Goal: Obtain resource: Obtain resource

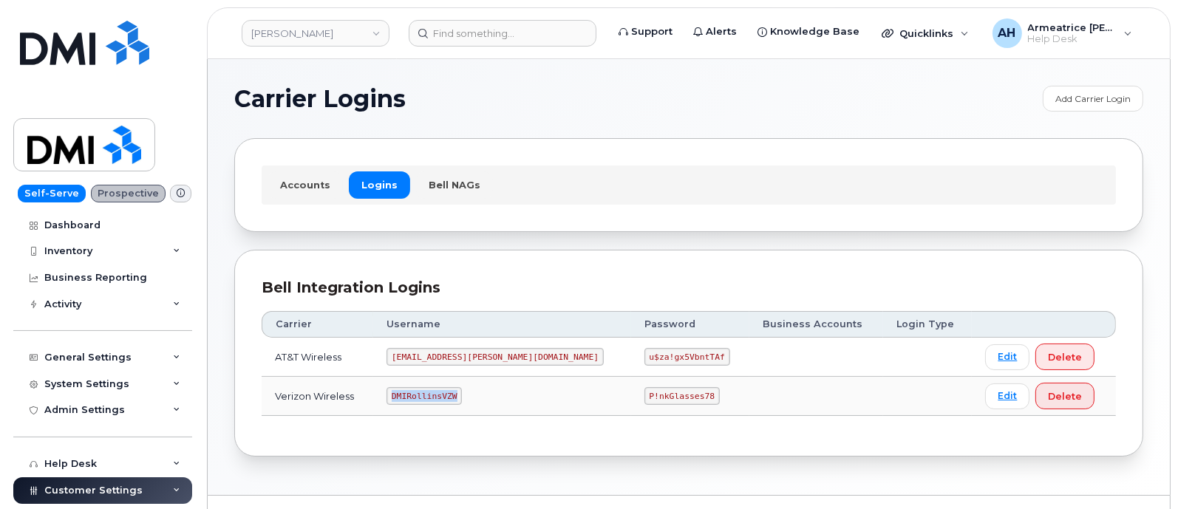
drag, startPoint x: 409, startPoint y: 399, endPoint x: 476, endPoint y: 390, distance: 67.8
click at [462, 390] on code "DMIRollinsVZW" at bounding box center [423, 396] width 75 height 18
copy code "DMIRollinsVZW"
drag, startPoint x: 573, startPoint y: 393, endPoint x: 630, endPoint y: 392, distance: 56.9
click at [643, 395] on td "P!nkGlasses78" at bounding box center [690, 396] width 119 height 39
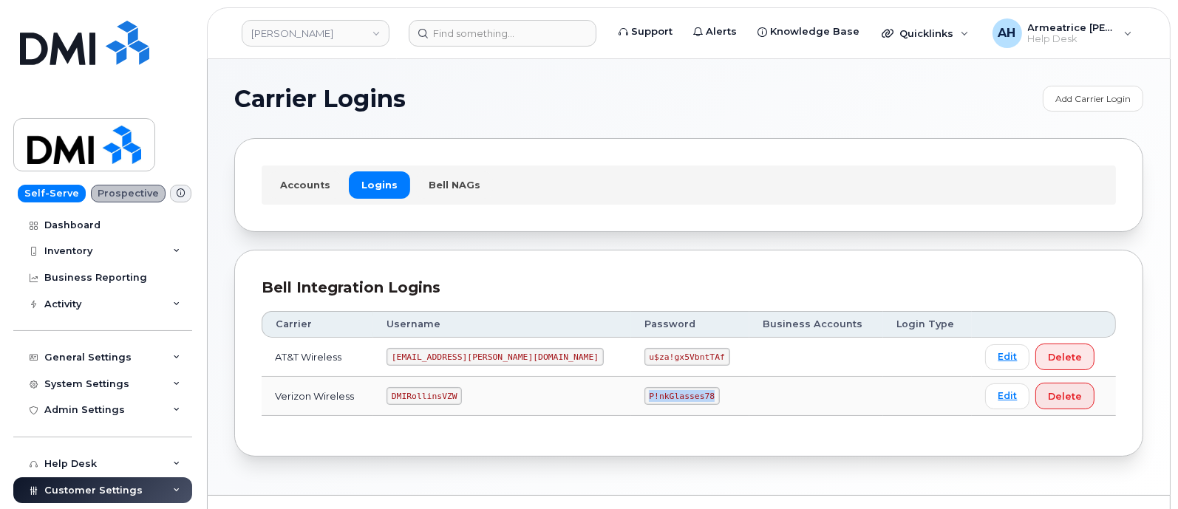
copy code "P!nkGlasses78"
drag, startPoint x: 404, startPoint y: 354, endPoint x: 491, endPoint y: 351, distance: 86.5
click at [521, 353] on td "[EMAIL_ADDRESS][PERSON_NAME][DOMAIN_NAME]" at bounding box center [502, 357] width 258 height 39
copy code "[EMAIL_ADDRESS][PERSON_NAME][DOMAIN_NAME]"
drag, startPoint x: 577, startPoint y: 358, endPoint x: 629, endPoint y: 355, distance: 52.5
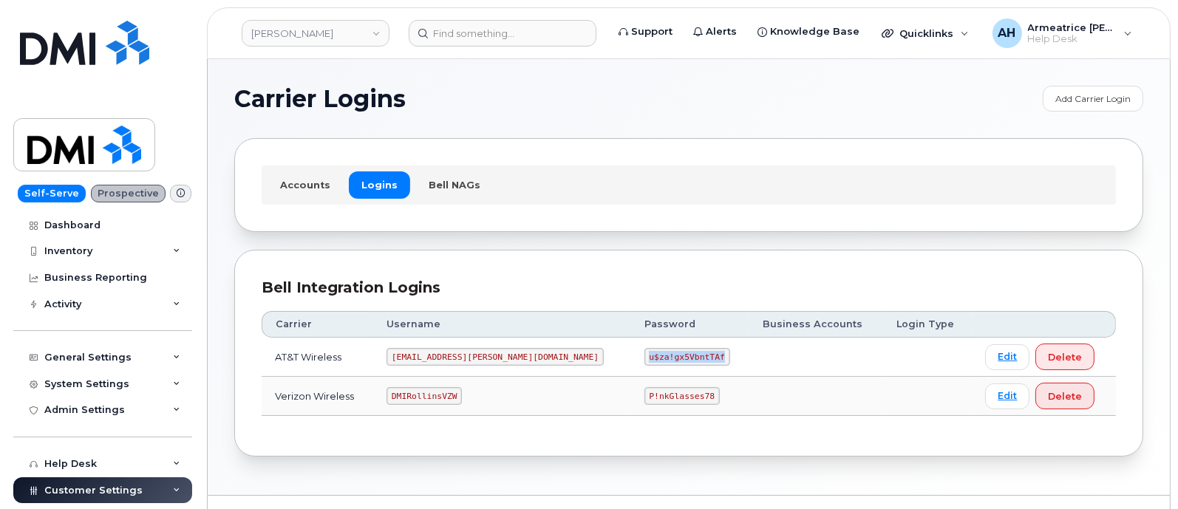
click at [672, 358] on td "u$za!gx5VbntTAf" at bounding box center [690, 357] width 119 height 39
copy code "u$za!gx5VbntTAf"
